Goal: Contribute content: Add original content to the website for others to see

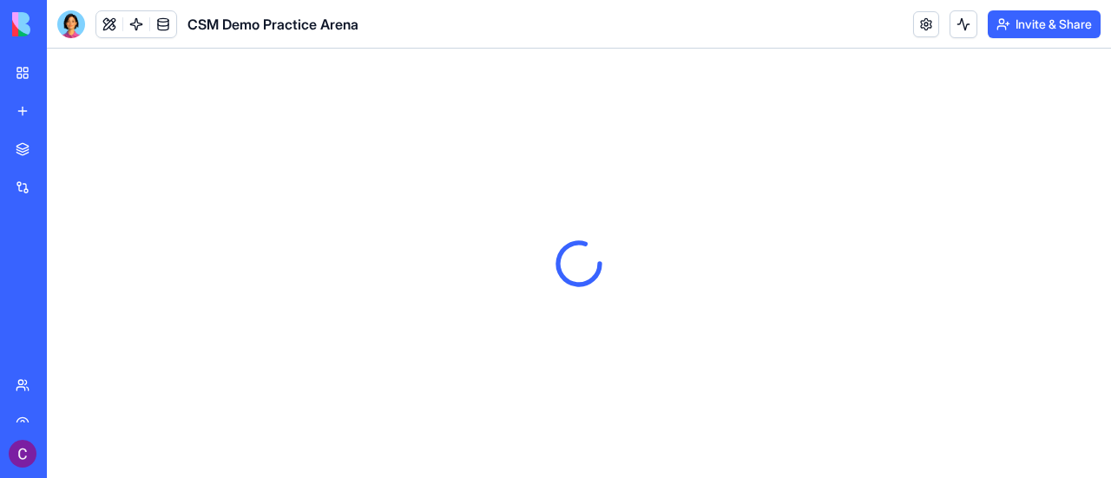
click at [53, 109] on div "New app" at bounding box center [53, 110] width 23 height 17
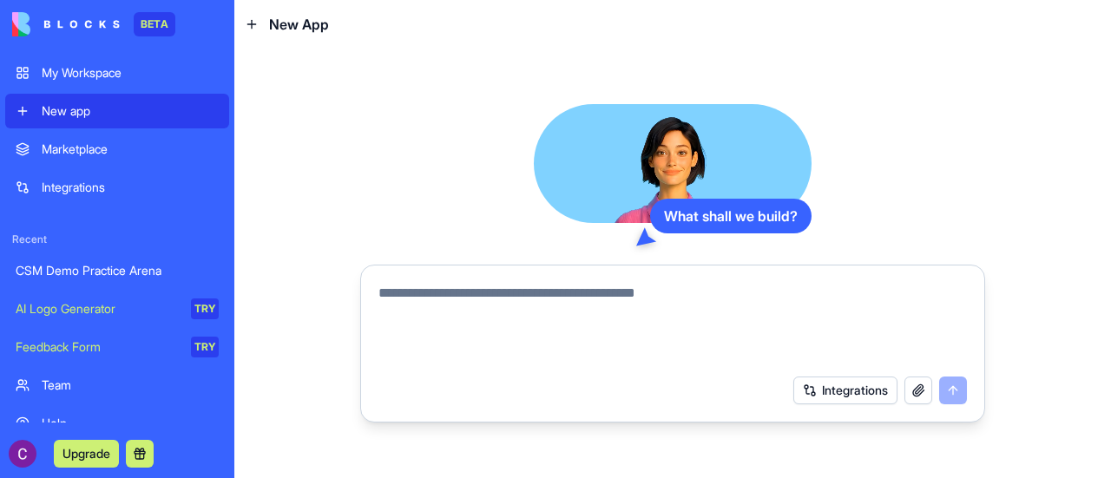
type textarea "*"
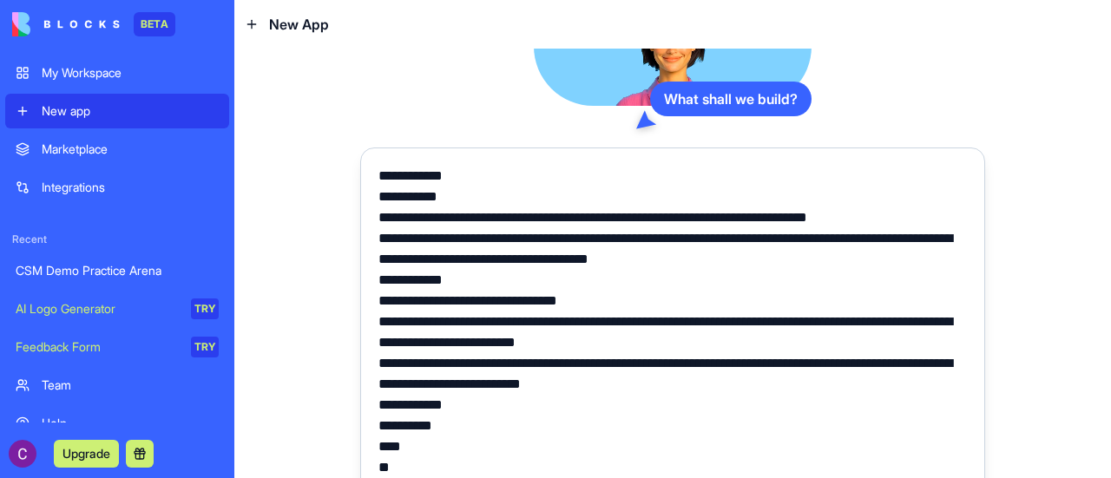
scroll to position [59, 0]
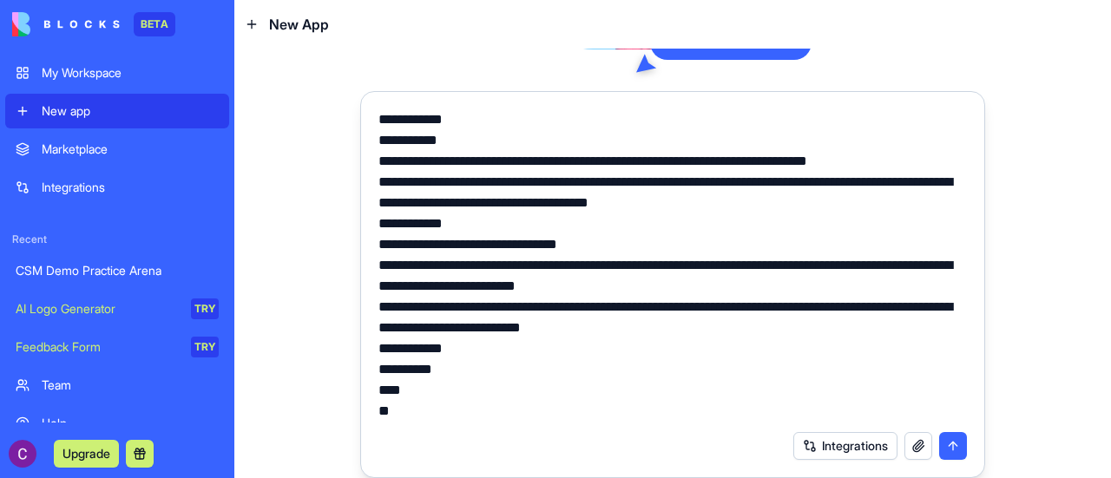
type textarea "**********"
click at [946, 442] on button "submit" at bounding box center [953, 446] width 28 height 28
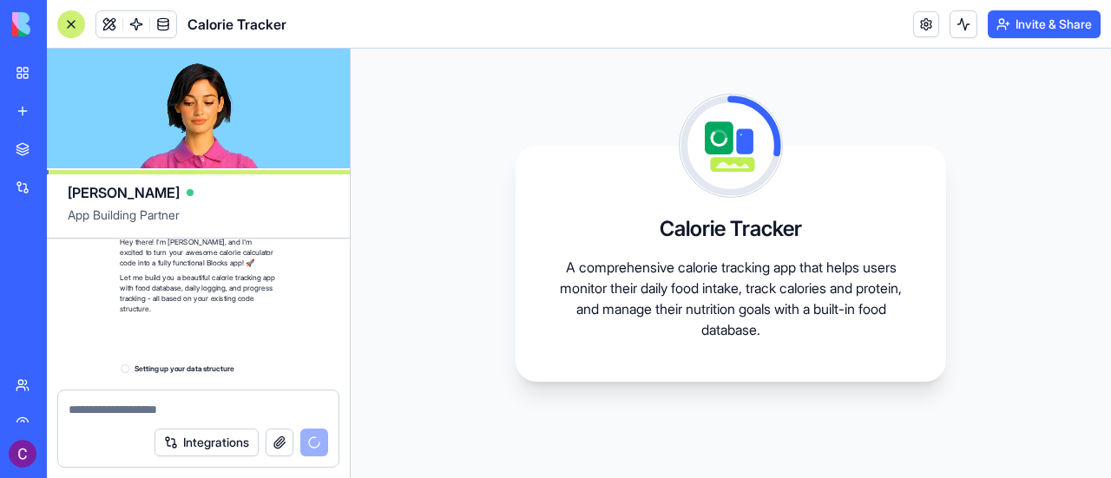
scroll to position [3292, 0]
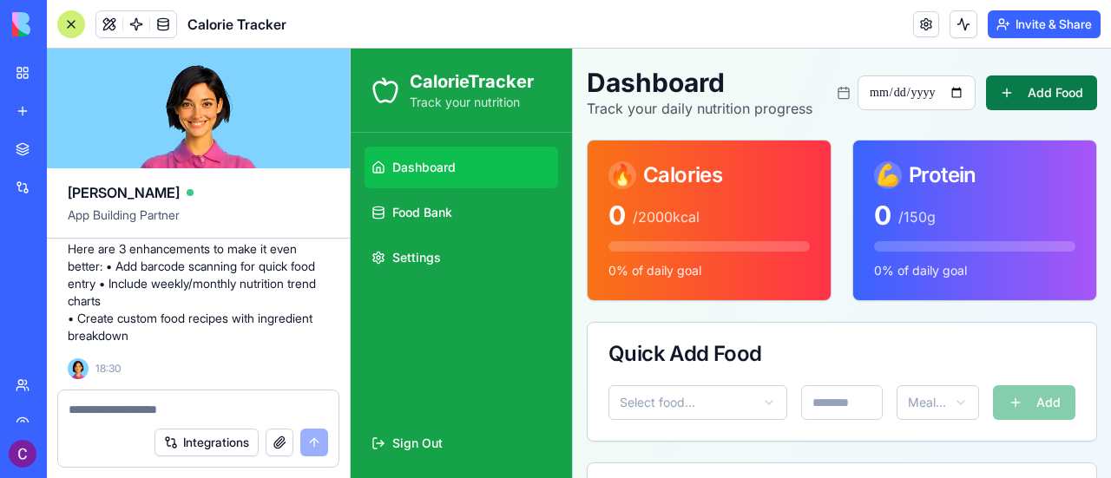
scroll to position [40, 0]
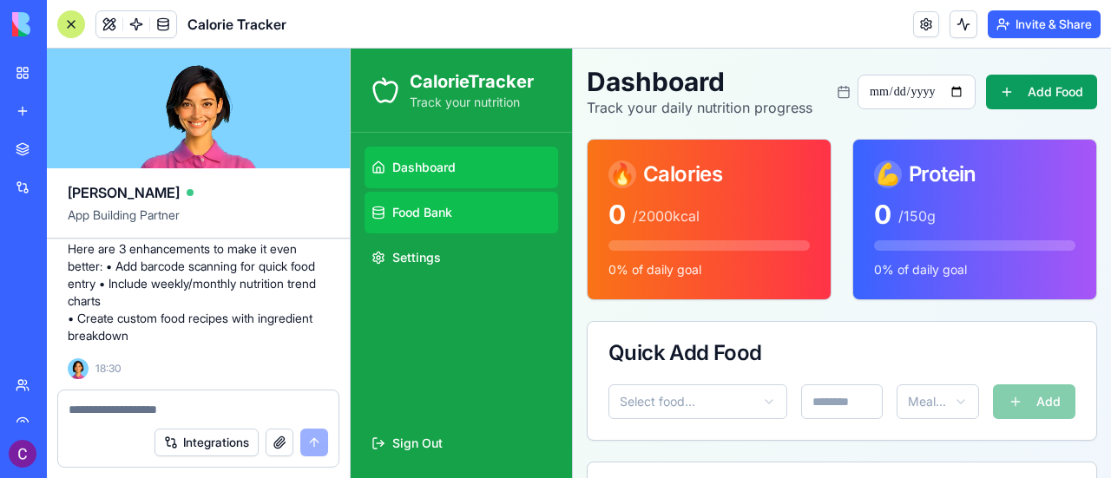
click at [499, 209] on link "Food Bank" at bounding box center [462, 213] width 194 height 42
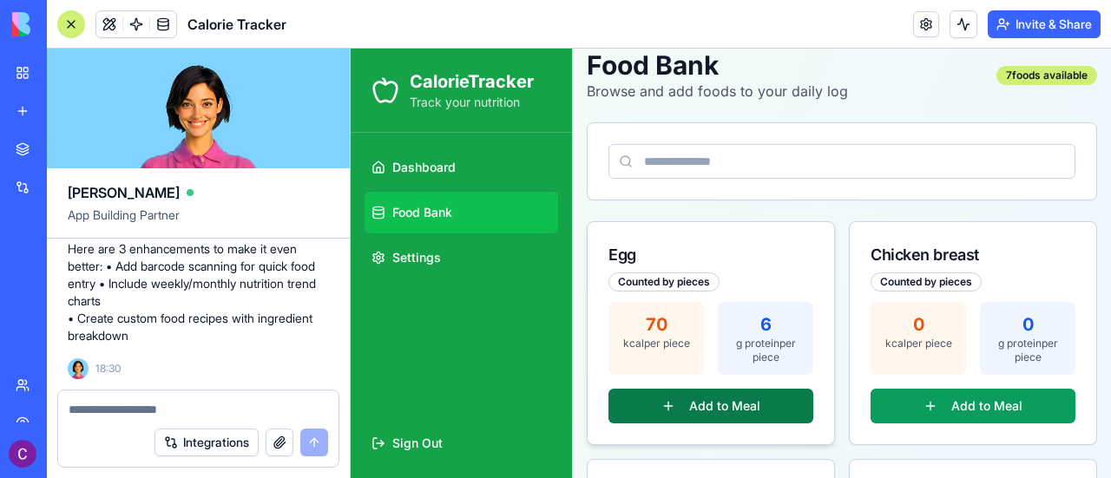
scroll to position [56, 0]
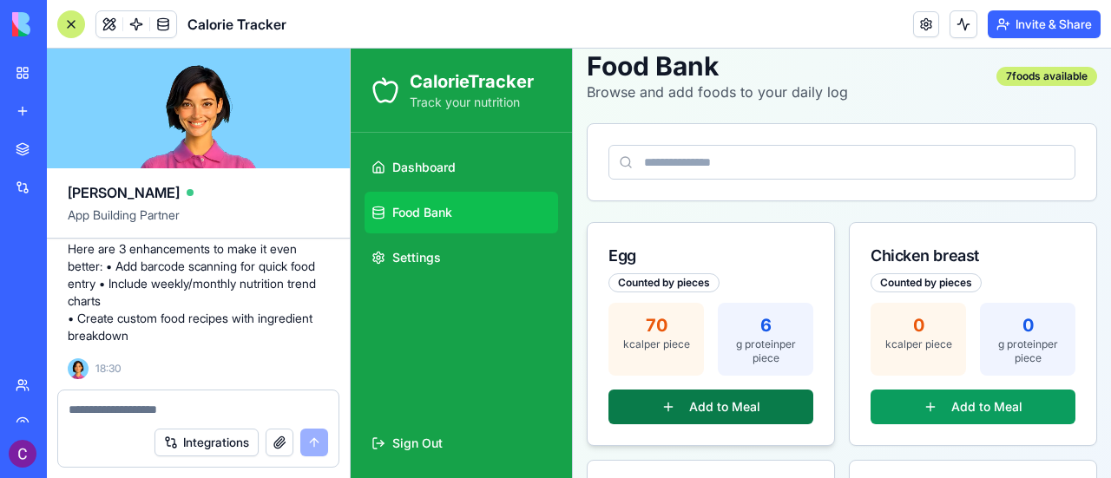
click at [707, 411] on button "Add to Meal" at bounding box center [711, 407] width 205 height 35
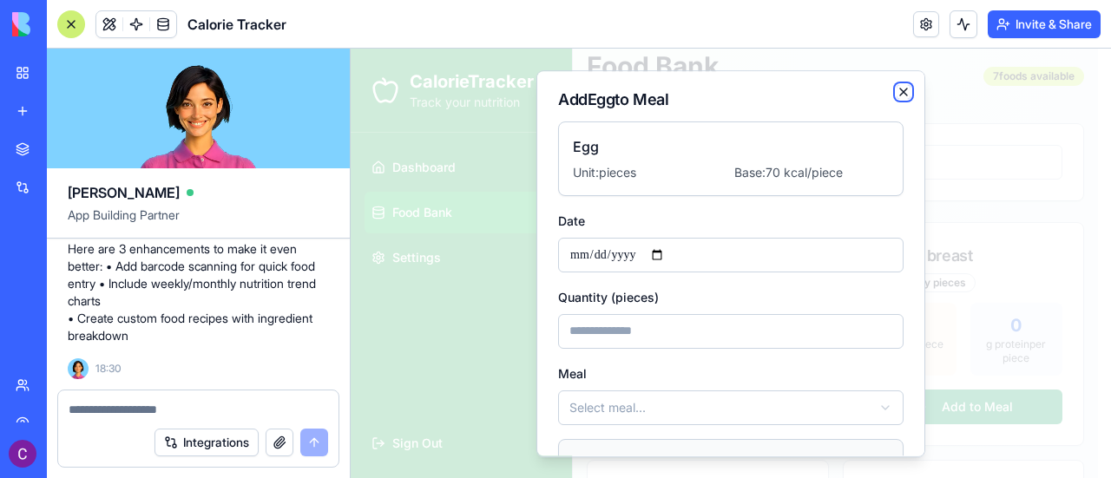
click at [897, 95] on icon "button" at bounding box center [904, 92] width 14 height 14
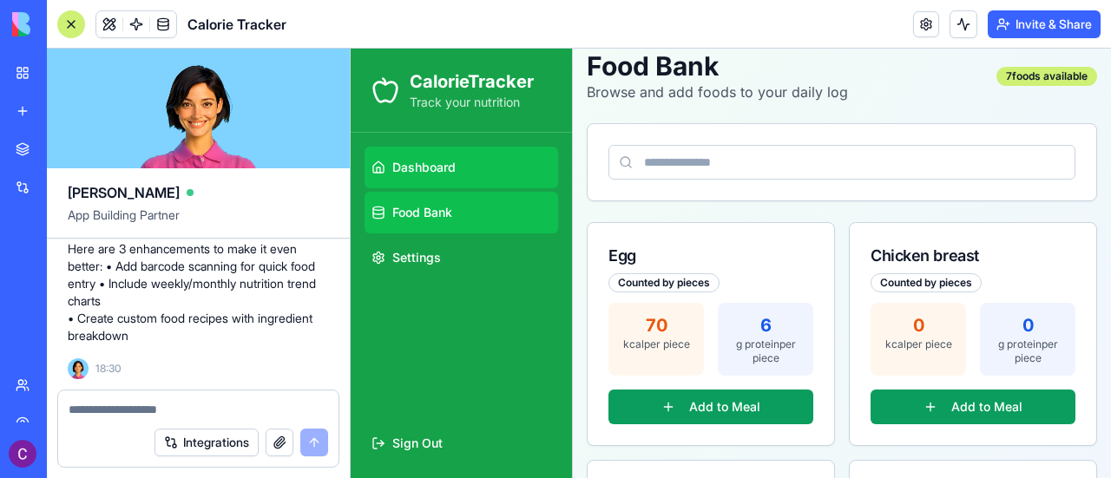
click at [444, 171] on span "Dashboard" at bounding box center [423, 167] width 63 height 17
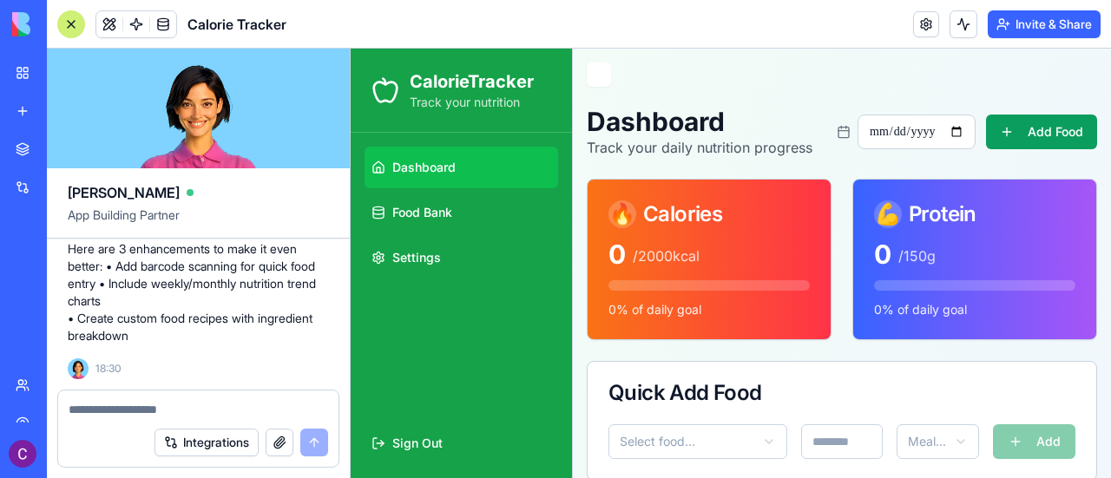
click at [181, 407] on textarea at bounding box center [199, 409] width 260 height 17
paste textarea "**********"
type textarea "**********"
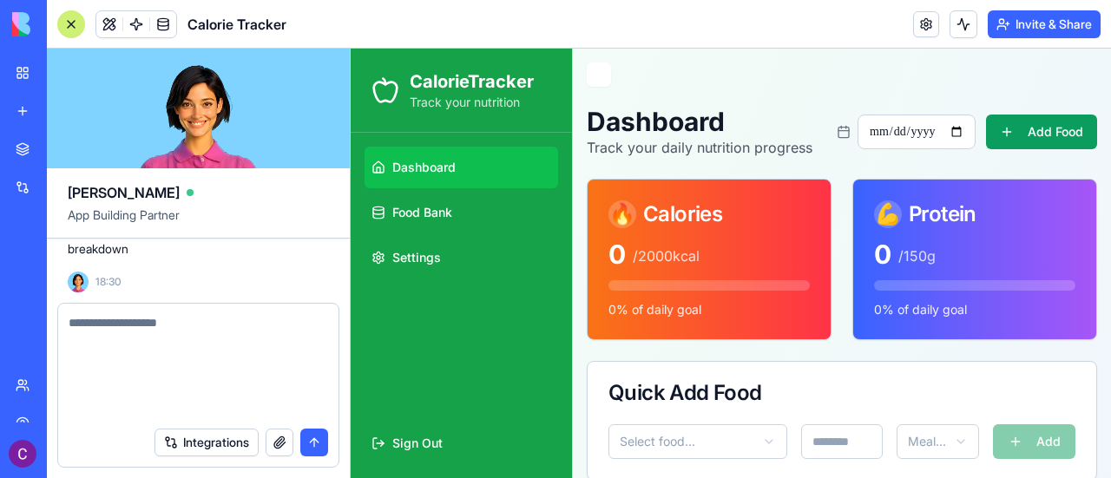
scroll to position [3747, 0]
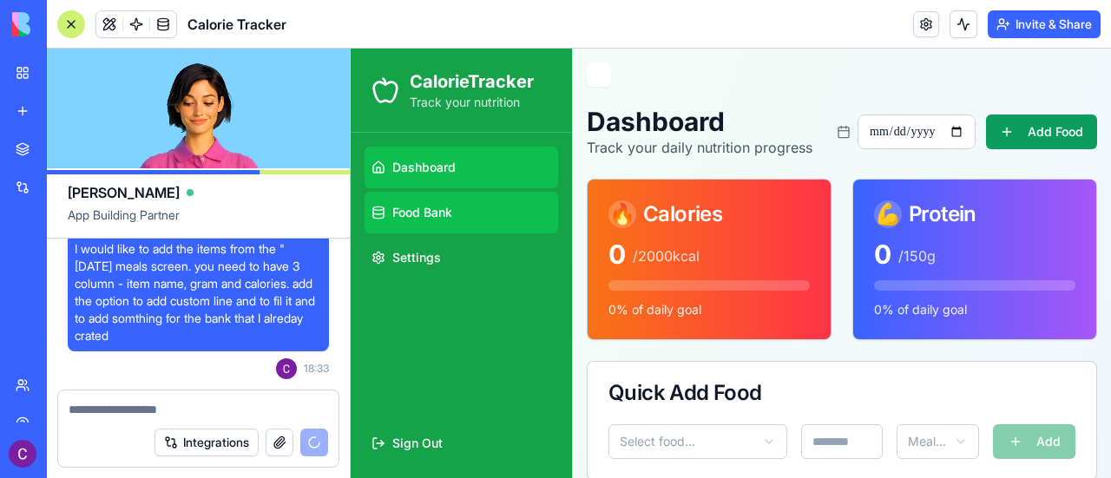
click at [486, 208] on link "Food Bank" at bounding box center [462, 213] width 194 height 42
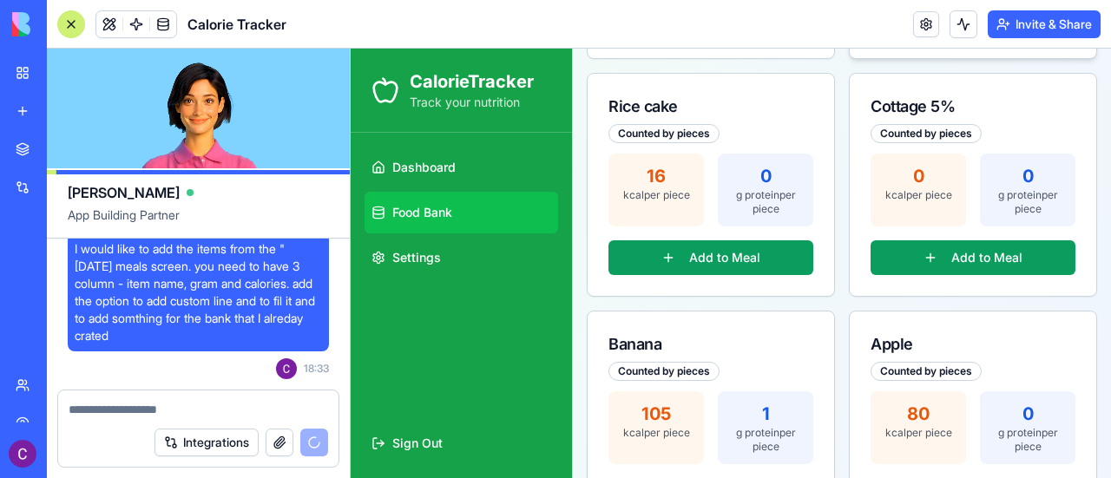
scroll to position [426, 0]
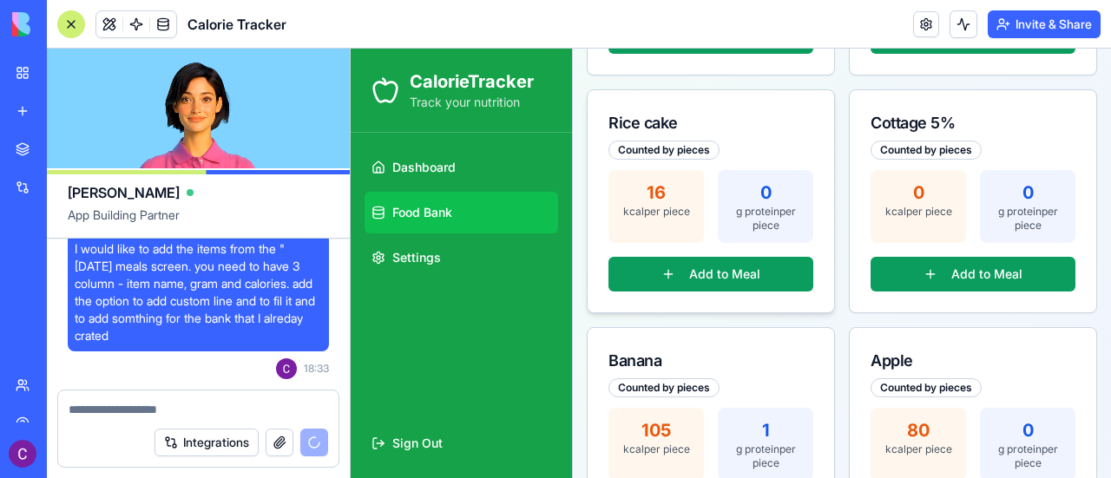
click at [661, 195] on div "16" at bounding box center [656, 193] width 75 height 24
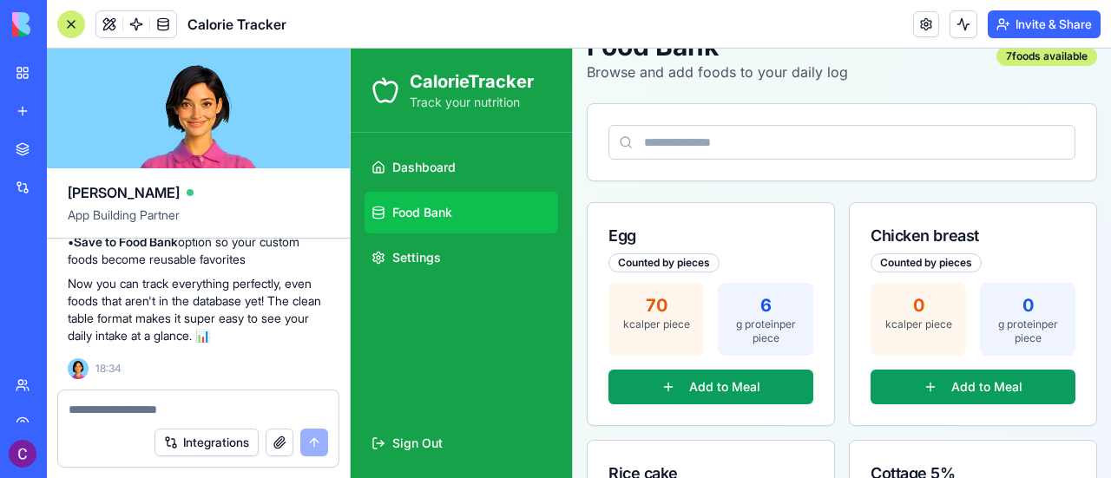
scroll to position [51, 0]
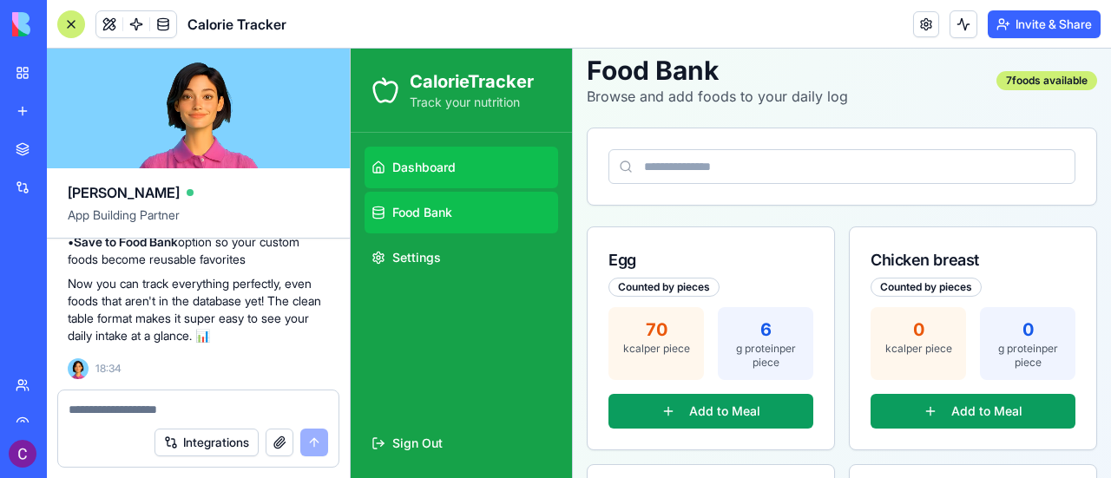
click at [493, 168] on link "Dashboard" at bounding box center [462, 168] width 194 height 42
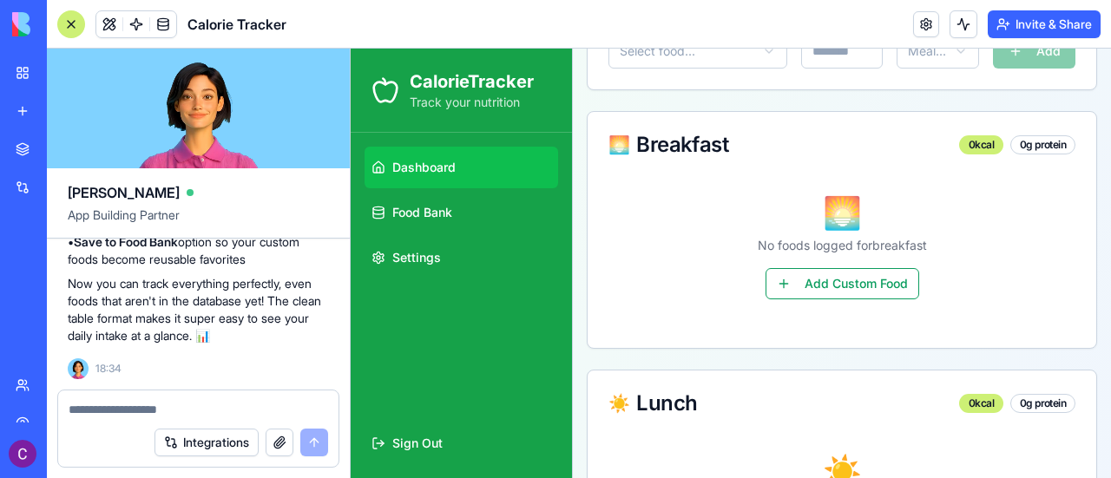
scroll to position [392, 0]
click at [804, 298] on button "Add Custom Food" at bounding box center [843, 282] width 154 height 31
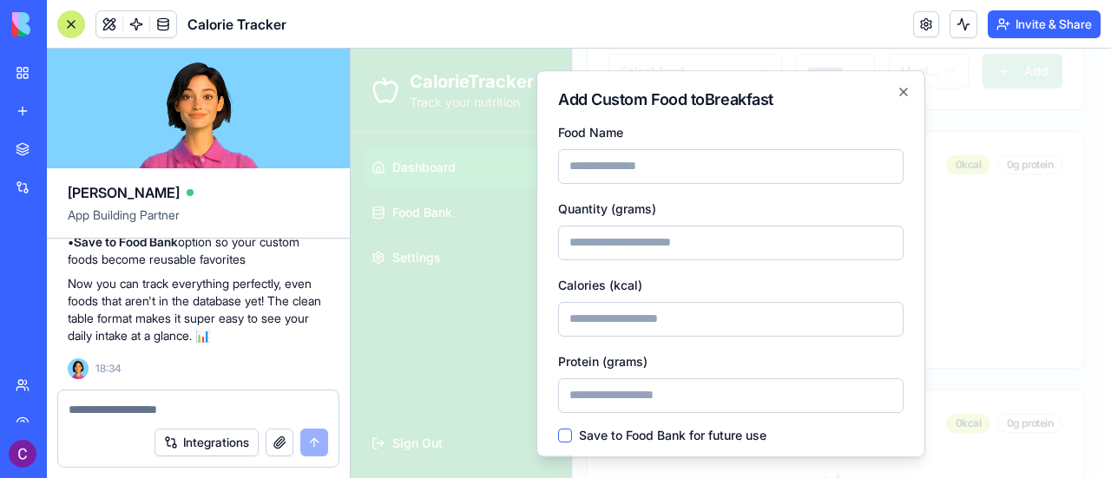
click at [804, 298] on div "Calories (kcal)" at bounding box center [731, 305] width 346 height 63
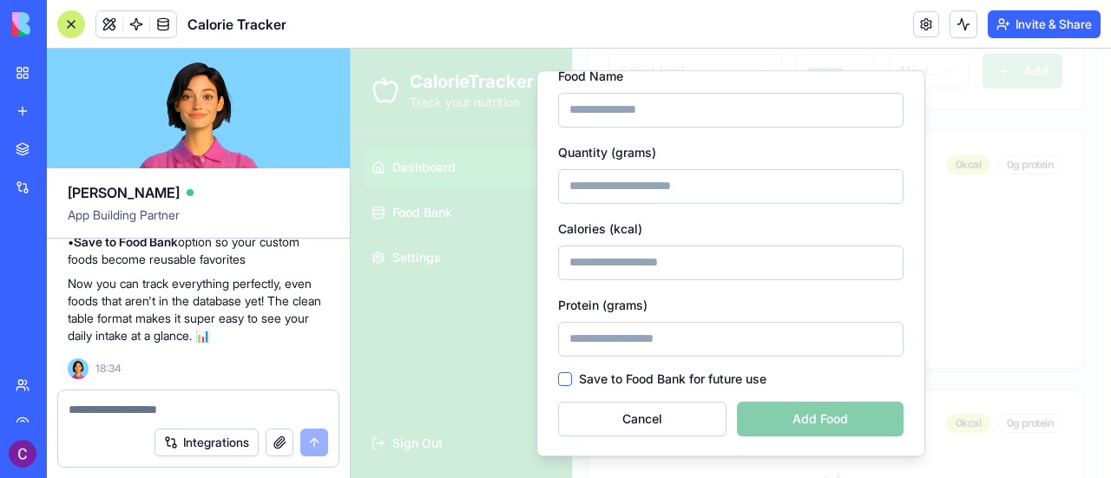
scroll to position [0, 0]
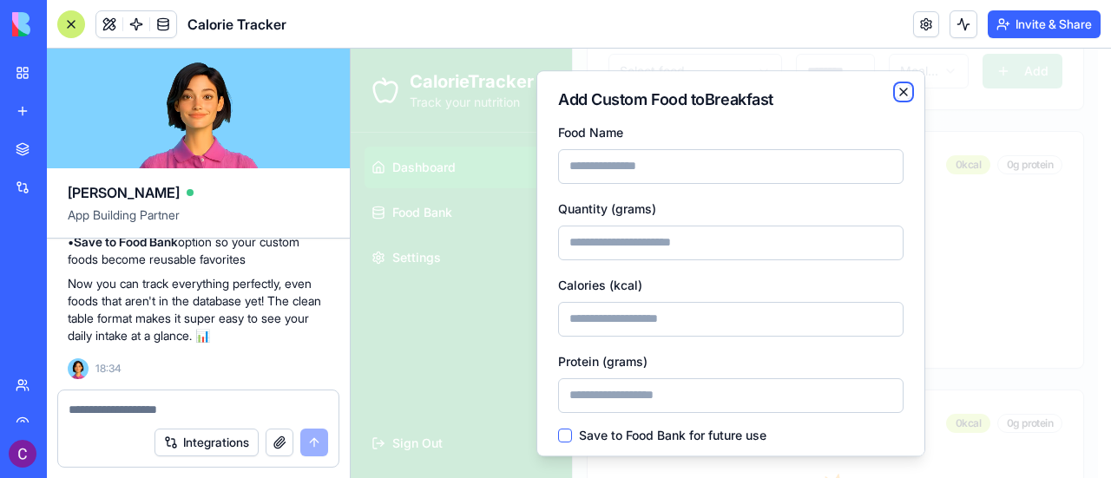
click at [897, 93] on icon "button" at bounding box center [904, 92] width 14 height 14
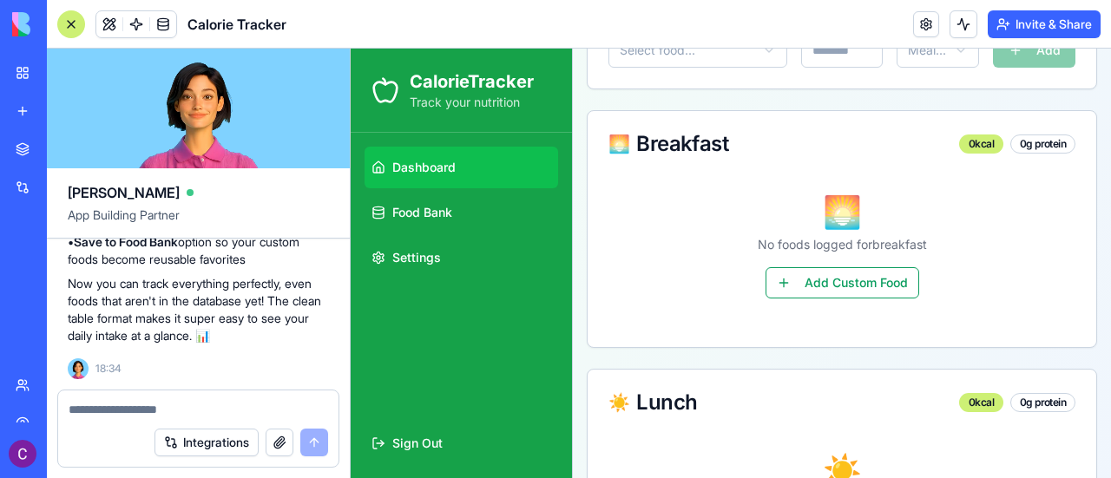
click at [123, 412] on textarea at bounding box center [199, 409] width 260 height 17
type textarea "*"
